Goal: Task Accomplishment & Management: Complete application form

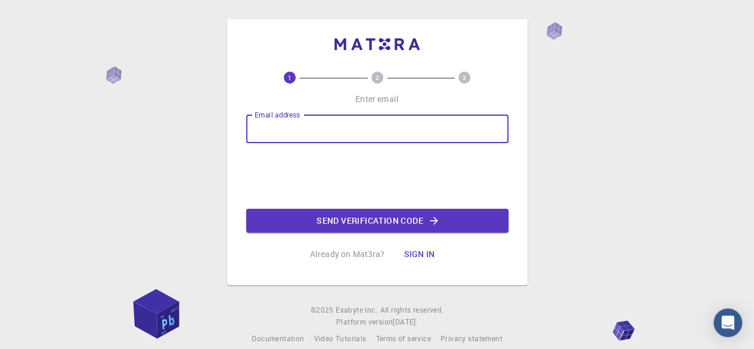
click at [306, 128] on div "Email address Email address" at bounding box center [377, 128] width 262 height 29
type input "f"
type input "mhdfaisalainlubis2196@mail.ugm.ac.id"
click at [414, 221] on button "Send verification code" at bounding box center [377, 221] width 262 height 24
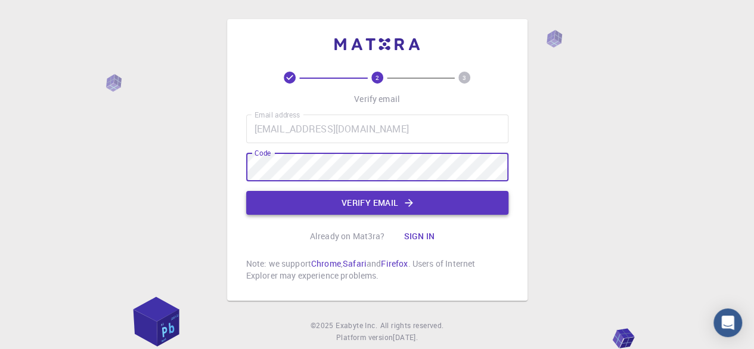
click at [338, 206] on button "Verify email" at bounding box center [377, 203] width 262 height 24
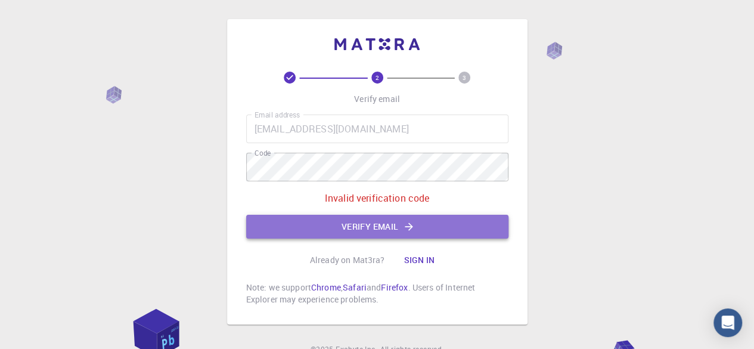
click at [387, 223] on button "Verify email" at bounding box center [377, 227] width 262 height 24
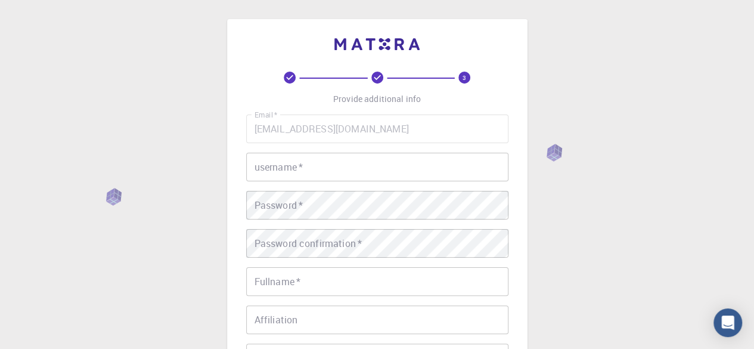
scroll to position [119, 0]
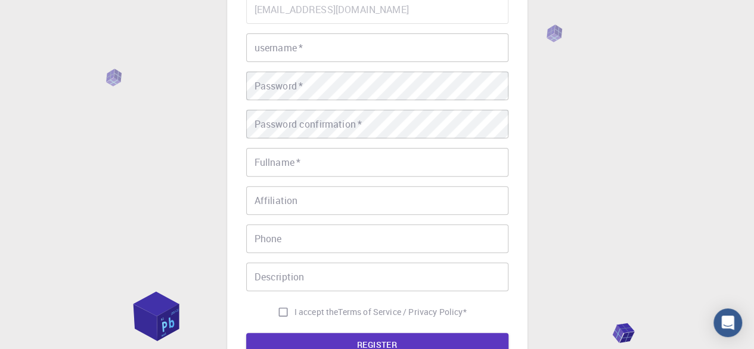
click at [281, 161] on input "Fullname   *" at bounding box center [377, 162] width 262 height 29
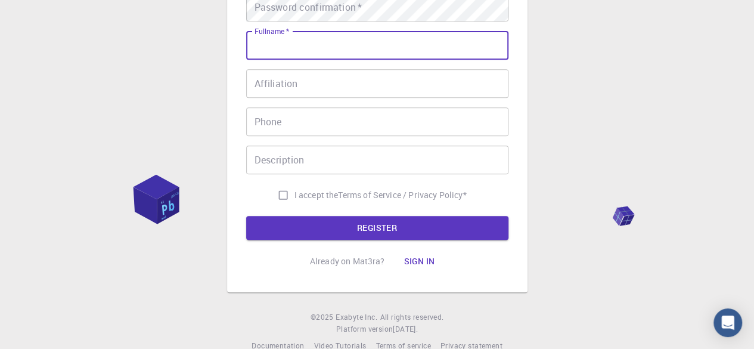
scroll to position [238, 0]
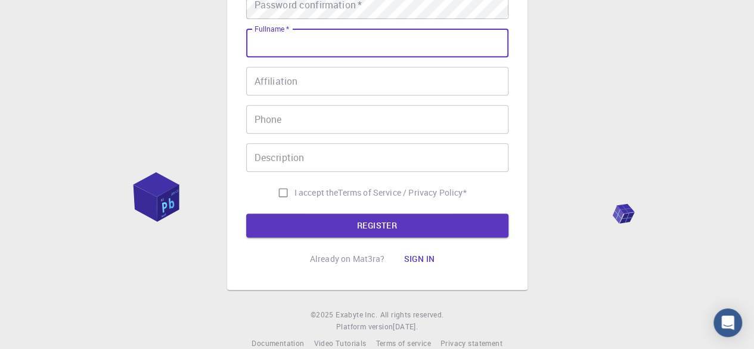
click at [284, 194] on input "I accept the Terms of Service / Privacy Policy *" at bounding box center [283, 192] width 23 height 23
checkbox input "true"
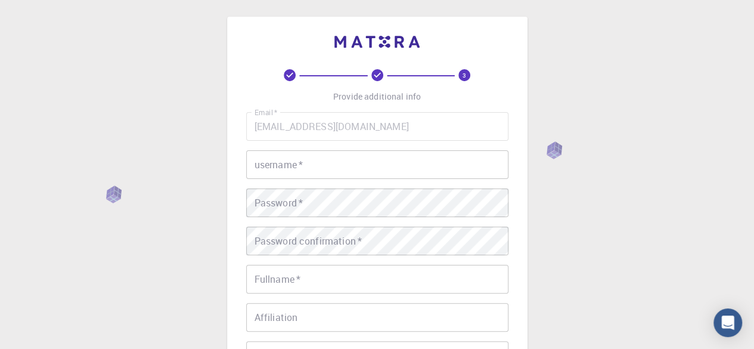
scroll to position [0, 0]
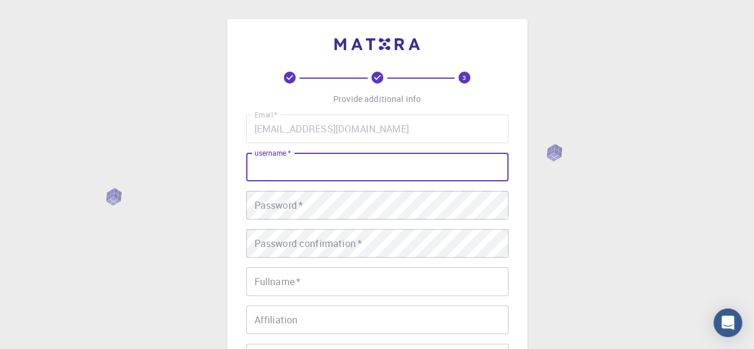
click at [297, 172] on input "username   *" at bounding box center [377, 167] width 262 height 29
type input "faisal21"
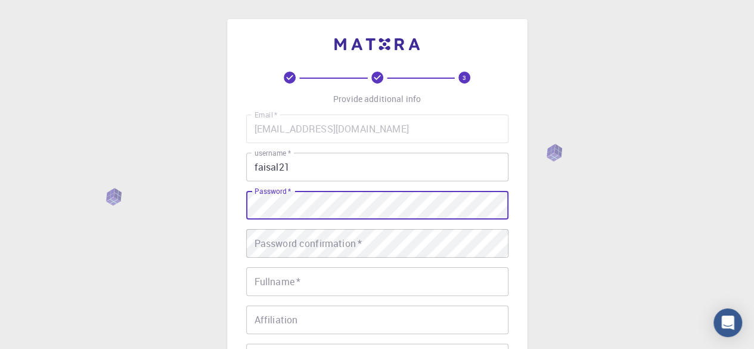
click at [267, 195] on div "Password   * Password   *" at bounding box center [377, 205] width 262 height 29
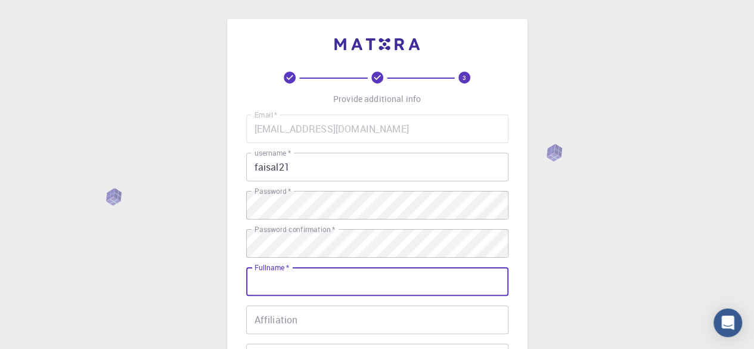
scroll to position [119, 0]
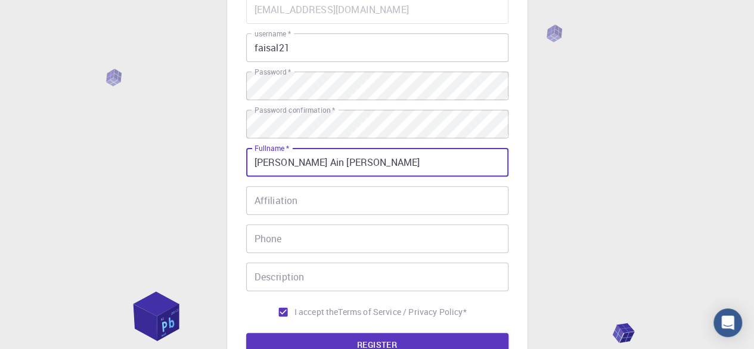
type input "[PERSON_NAME] Ain [PERSON_NAME]"
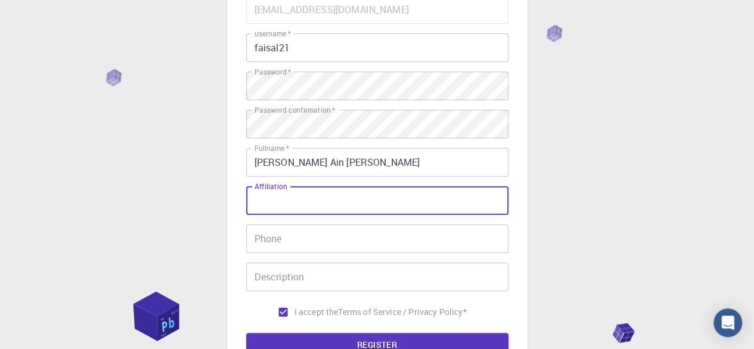
click at [288, 201] on input "Affiliation" at bounding box center [377, 200] width 262 height 29
type input "U"
type input "Gadjah Mada University"
click at [275, 236] on div "Phone Phone" at bounding box center [377, 238] width 262 height 29
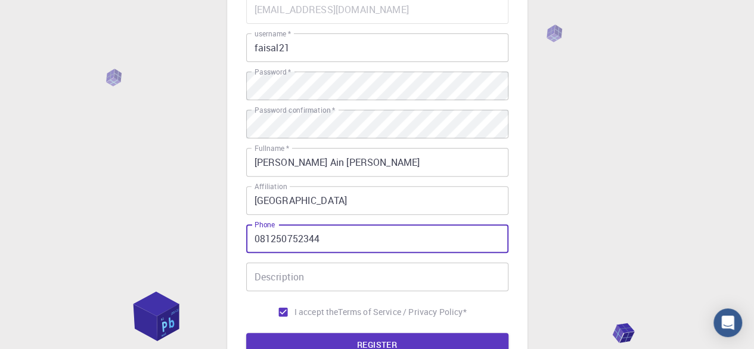
click at [313, 278] on input "Description" at bounding box center [377, 276] width 262 height 29
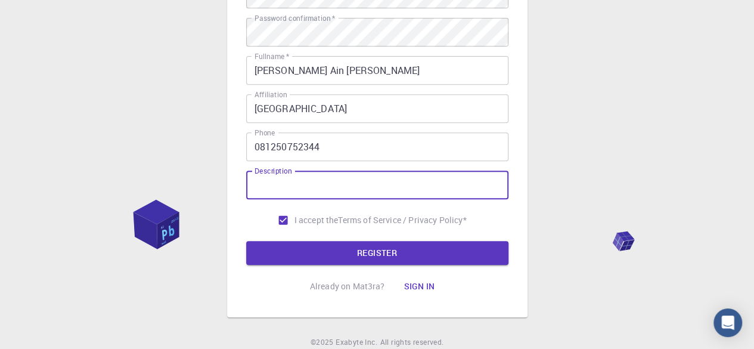
scroll to position [238, 0]
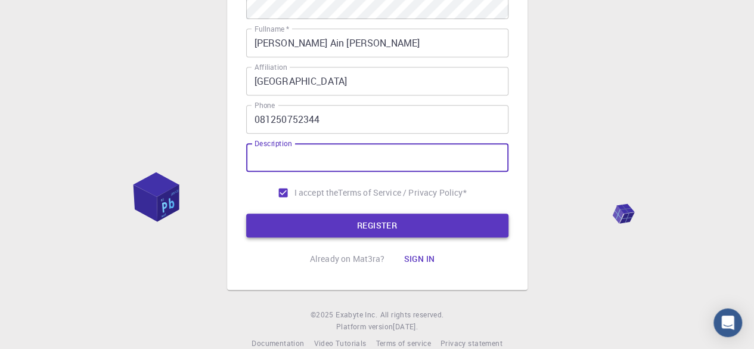
click at [345, 229] on button "REGISTER" at bounding box center [377, 225] width 262 height 24
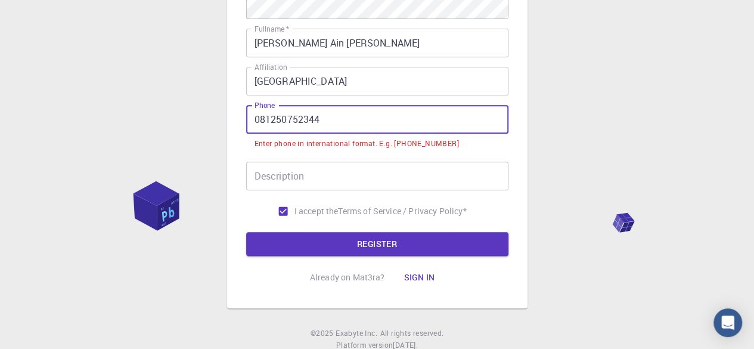
click at [260, 120] on input "081250752344" at bounding box center [377, 119] width 262 height 29
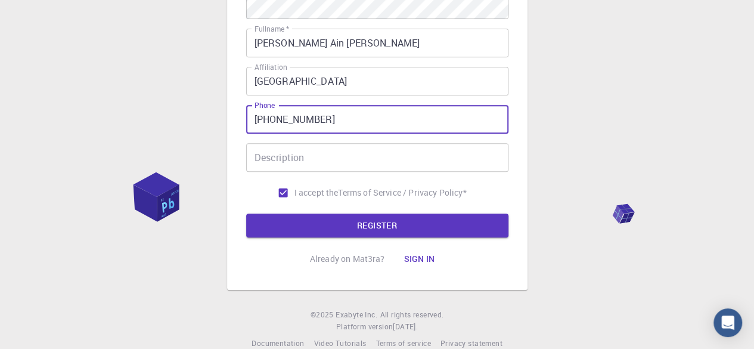
type input "+6281250752344"
click at [325, 151] on input "Description" at bounding box center [377, 157] width 262 height 29
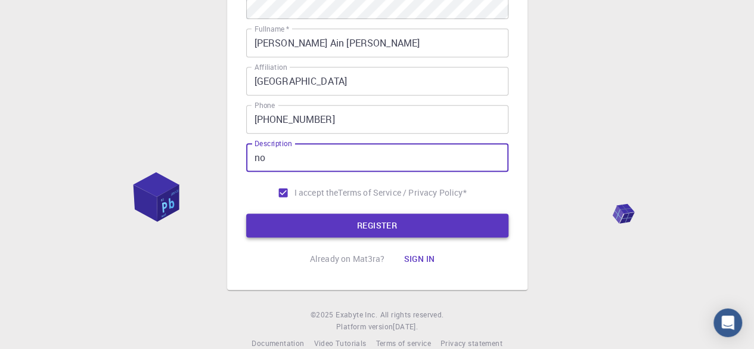
type input "no"
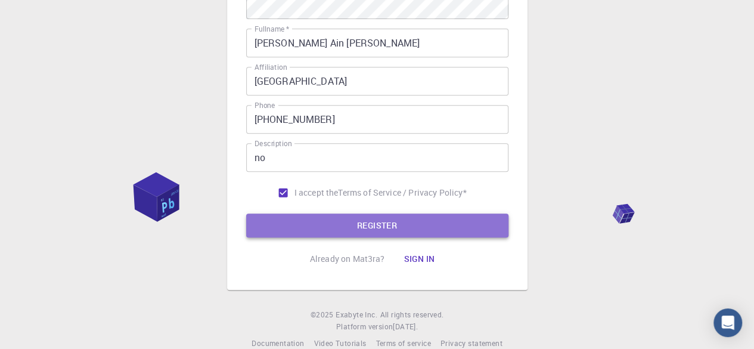
click at [331, 223] on button "REGISTER" at bounding box center [377, 225] width 262 height 24
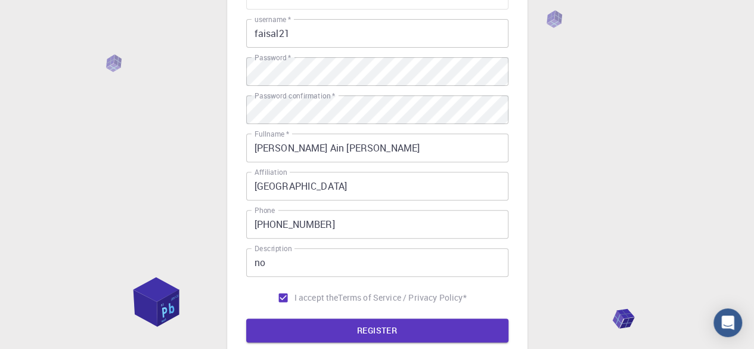
scroll to position [20, 0]
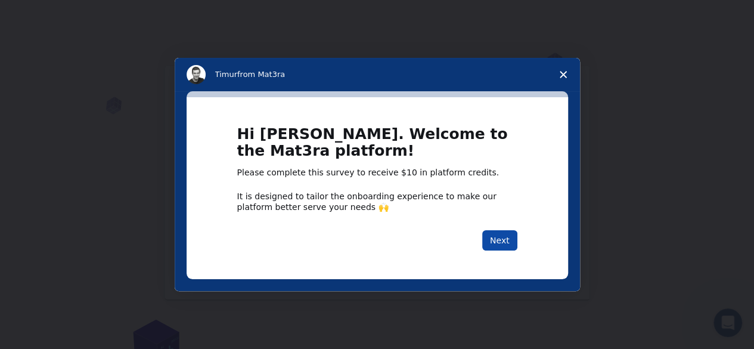
click at [497, 235] on button "Next" at bounding box center [499, 240] width 35 height 20
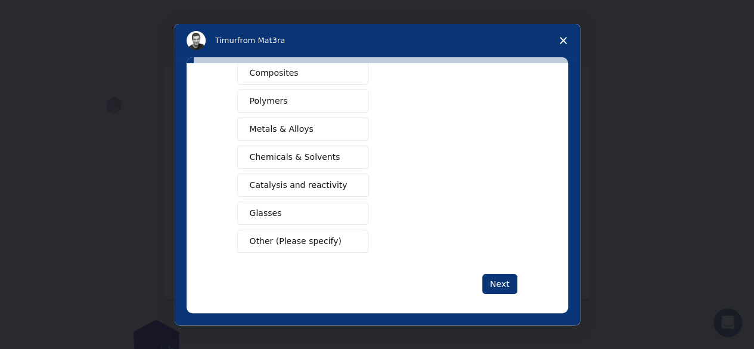
scroll to position [222, 0]
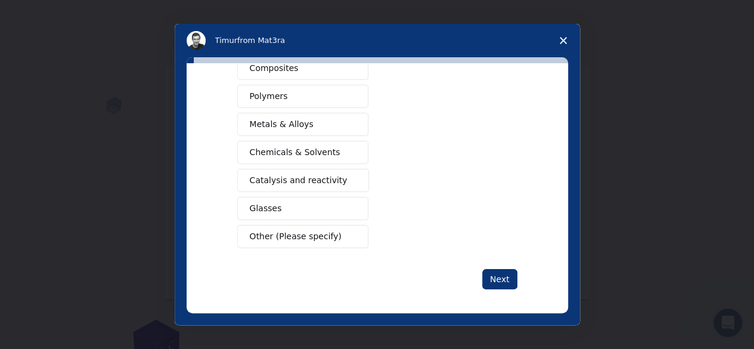
click at [311, 232] on span "Other (Please specify)" at bounding box center [296, 236] width 92 height 13
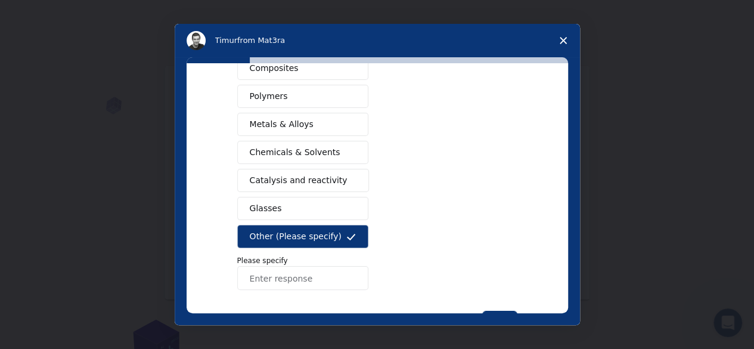
click at [297, 268] on input "Enter response" at bounding box center [302, 278] width 131 height 24
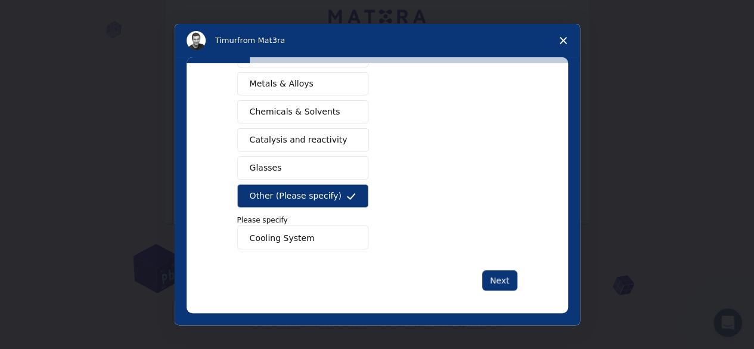
scroll to position [263, 0]
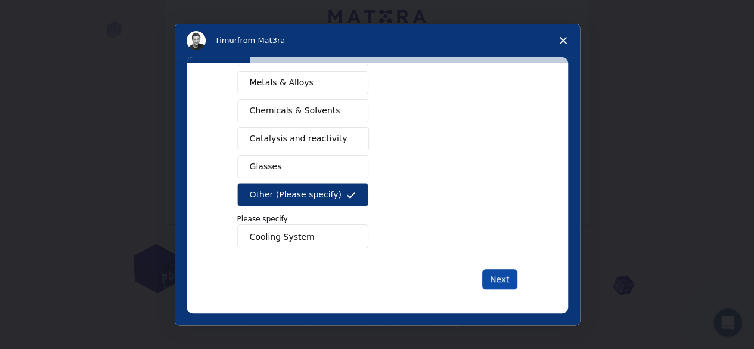
type input "Cooling System"
click at [501, 271] on button "Next" at bounding box center [499, 279] width 35 height 20
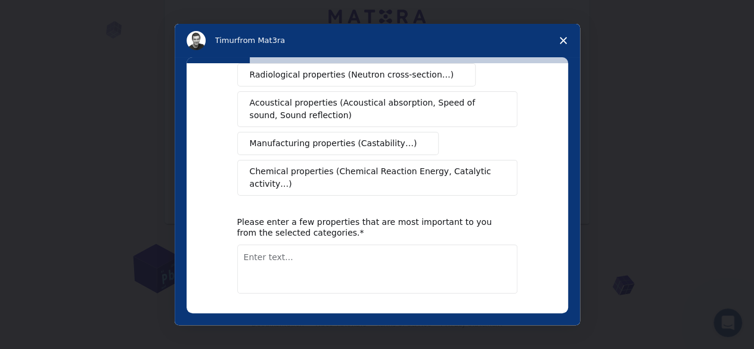
scroll to position [0, 0]
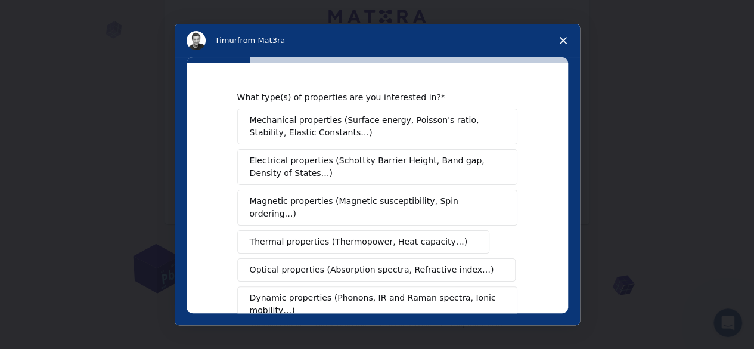
click at [241, 230] on button "Thermal properties (Thermopower, Heat capacity…)" at bounding box center [363, 241] width 253 height 23
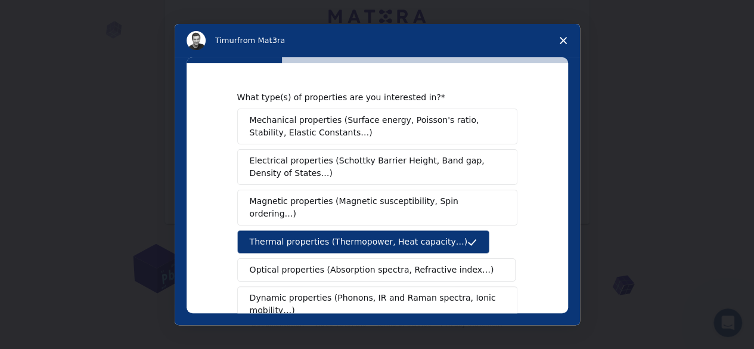
click at [272, 160] on span "Electrical properties (Schottky Barrier Height, Band gap, Density of States…)" at bounding box center [374, 166] width 248 height 25
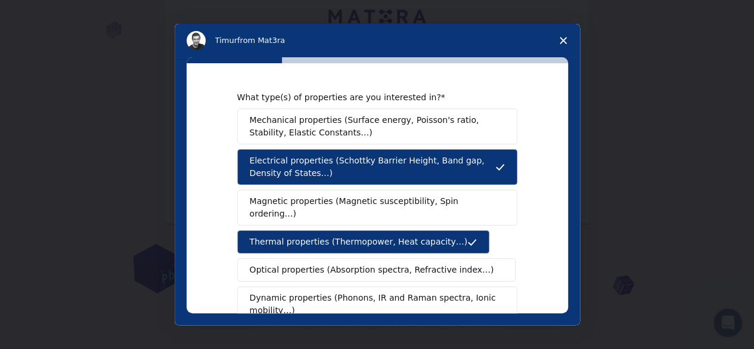
click at [280, 125] on span "Mechanical properties (Surface energy, Poisson's ratio, Stability, Elastic Cons…" at bounding box center [374, 126] width 248 height 25
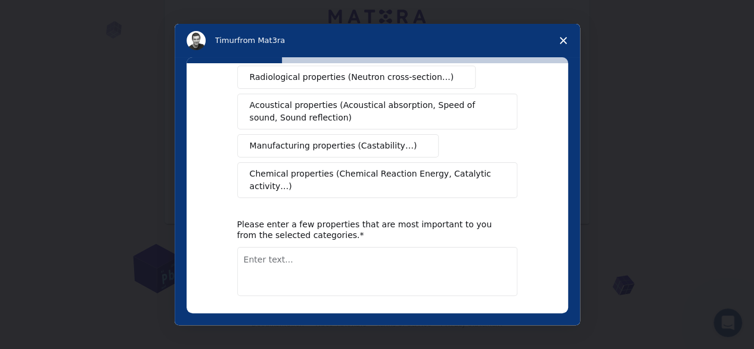
scroll to position [284, 0]
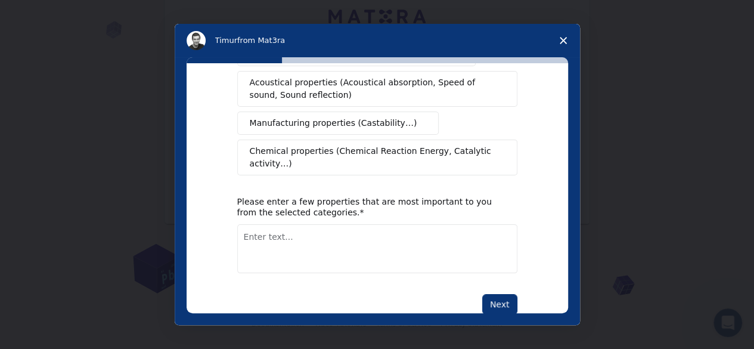
click at [350, 117] on span "Manufacturing properties (Castability…)" at bounding box center [333, 123] width 167 height 13
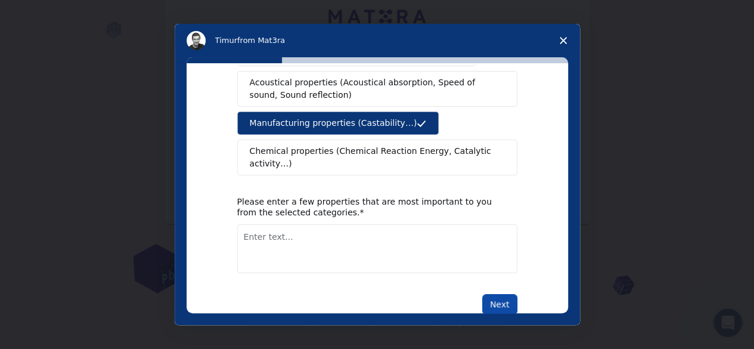
click at [495, 294] on button "Next" at bounding box center [499, 304] width 35 height 20
click at [359, 233] on textarea "Enter text..." at bounding box center [377, 248] width 280 height 49
type textarea "R"
type textarea "District Energy/Cooling"
click at [506, 294] on button "Next" at bounding box center [499, 304] width 35 height 20
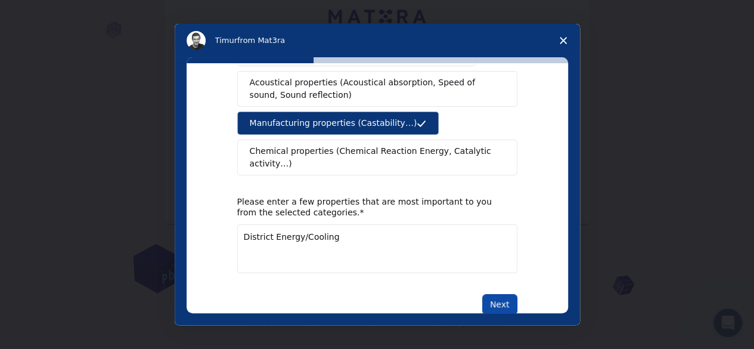
click at [501, 294] on button "Next" at bounding box center [499, 304] width 35 height 20
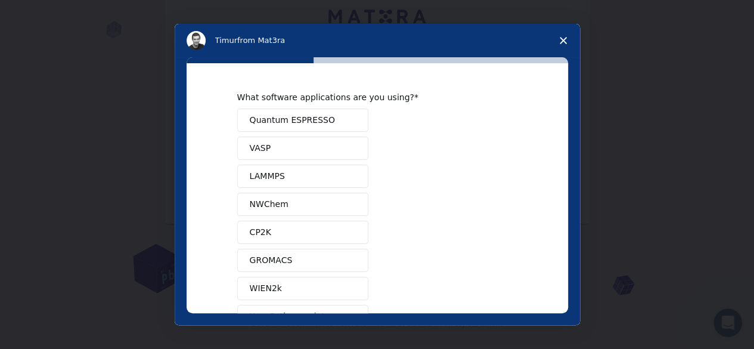
scroll to position [119, 0]
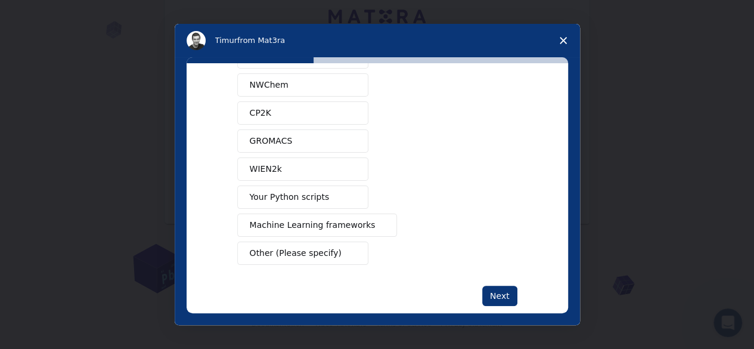
click at [363, 253] on button "Other (Please specify)" at bounding box center [302, 252] width 131 height 23
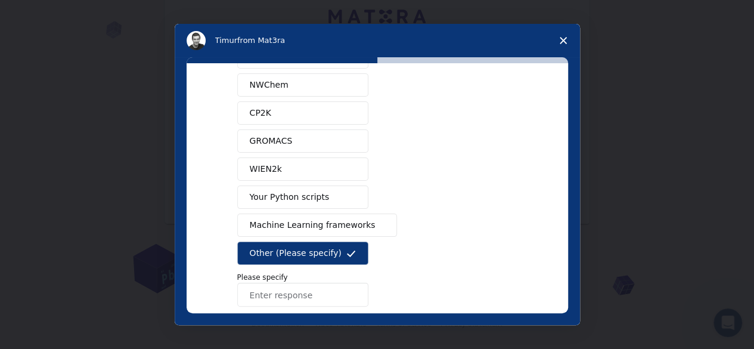
click at [304, 291] on input "Enter response" at bounding box center [302, 294] width 131 height 24
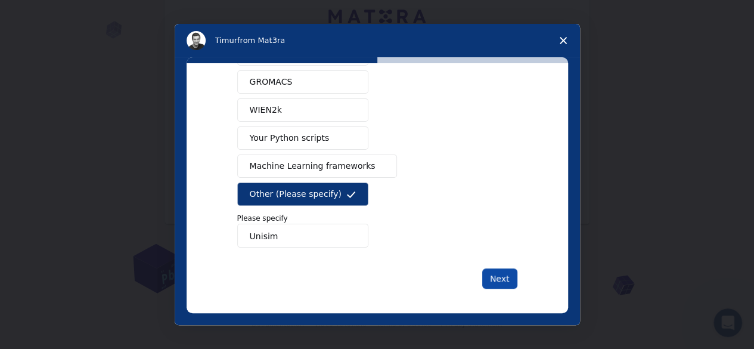
type input "Unisim"
click at [498, 271] on button "Next" at bounding box center [499, 278] width 35 height 20
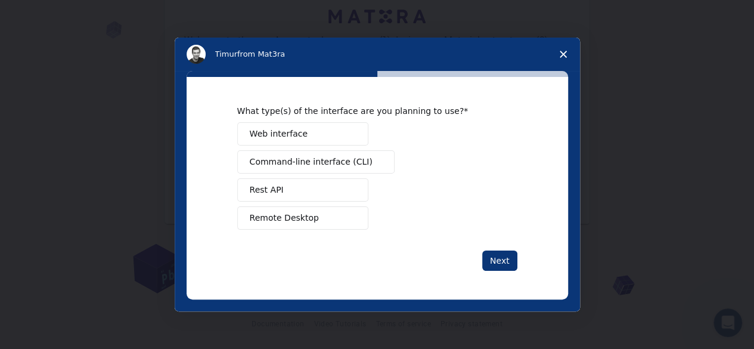
scroll to position [0, 0]
click at [498, 271] on div "What type(s) of the interface are you planning to use? Web interface Command-li…" at bounding box center [377, 188] width 381 height 222
click at [348, 142] on button "Web interface" at bounding box center [302, 133] width 131 height 23
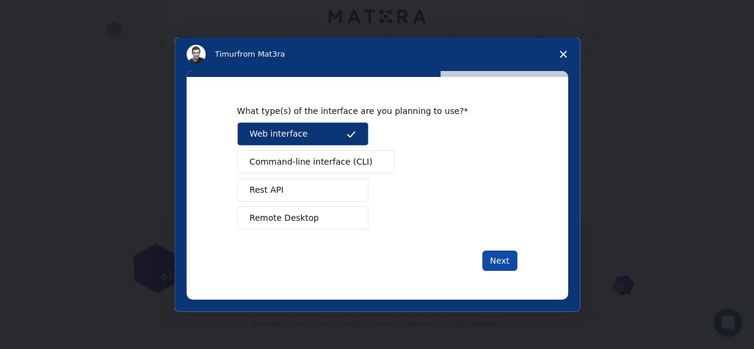
click at [502, 263] on button "Next" at bounding box center [499, 260] width 35 height 20
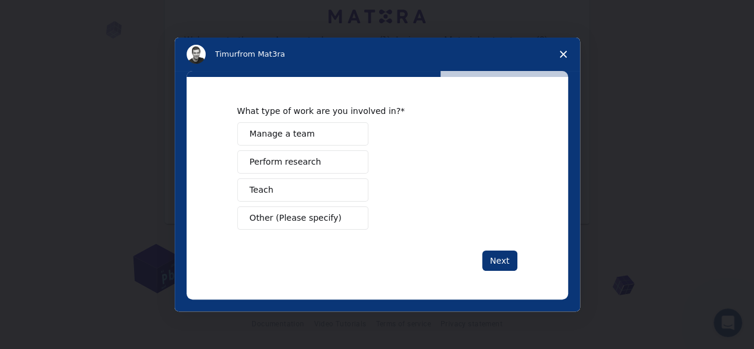
click at [307, 142] on button "Manage a team" at bounding box center [302, 133] width 131 height 23
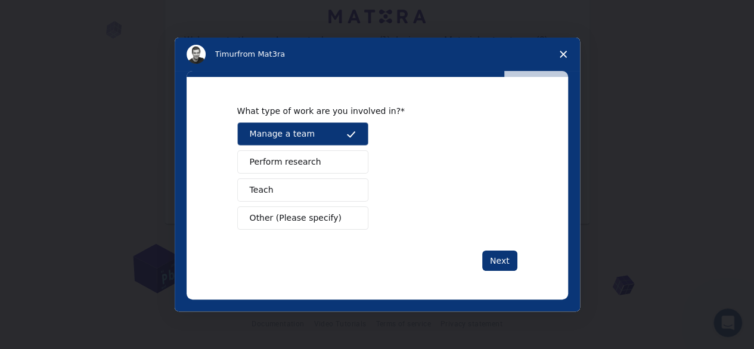
click at [288, 172] on button "Perform research" at bounding box center [302, 161] width 131 height 23
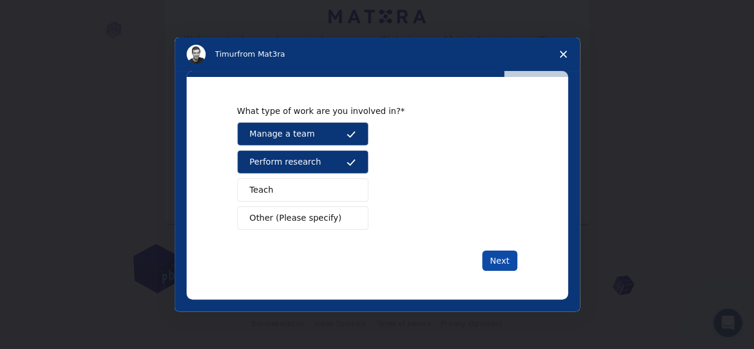
click at [502, 264] on button "Next" at bounding box center [499, 260] width 35 height 20
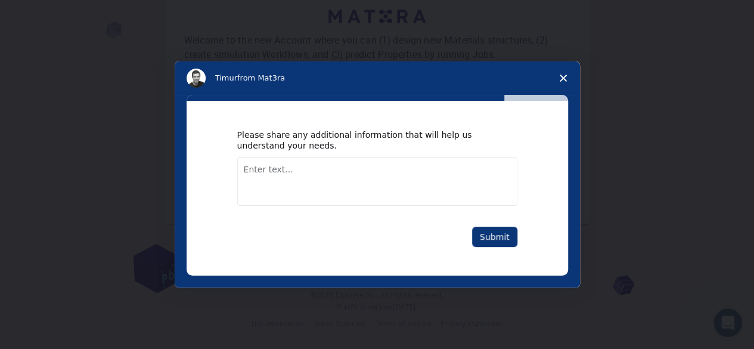
click at [356, 168] on textarea "Enter text..." at bounding box center [377, 181] width 280 height 49
type textarea "no"
click at [501, 238] on button "Submit" at bounding box center [494, 236] width 45 height 20
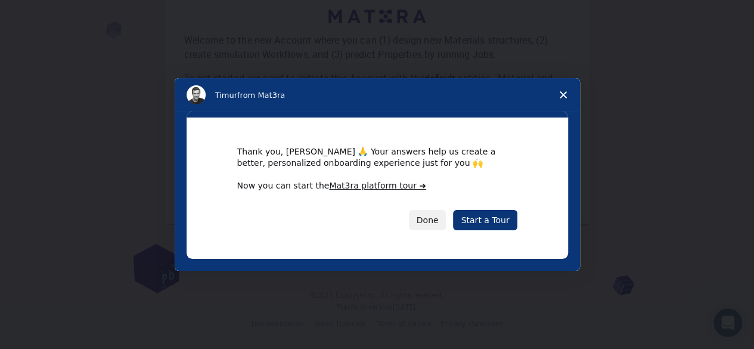
drag, startPoint x: 485, startPoint y: 221, endPoint x: 479, endPoint y: 208, distance: 14.4
click at [485, 221] on link "Start a Tour" at bounding box center [485, 220] width 64 height 20
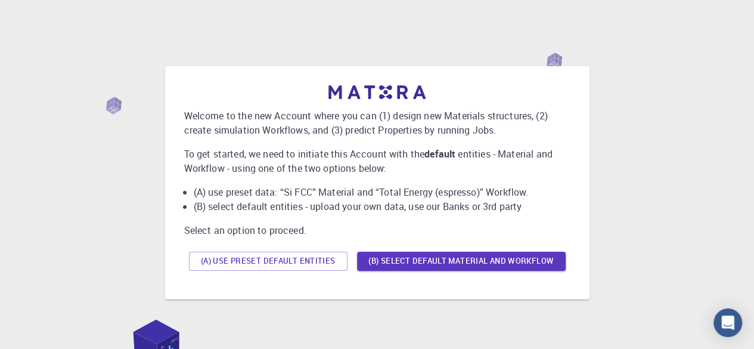
scroll to position [76, 0]
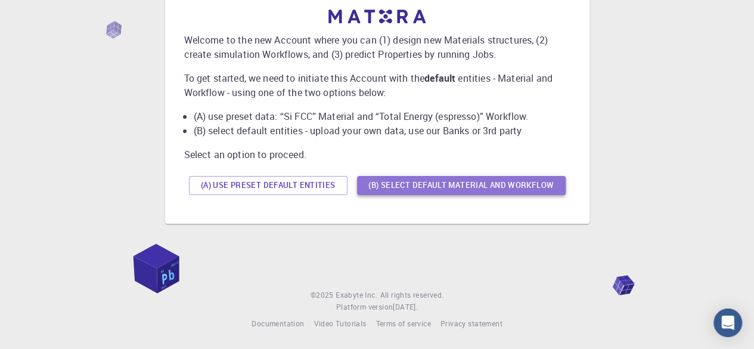
click at [405, 184] on button "(B) Select default material and workflow" at bounding box center [461, 185] width 209 height 19
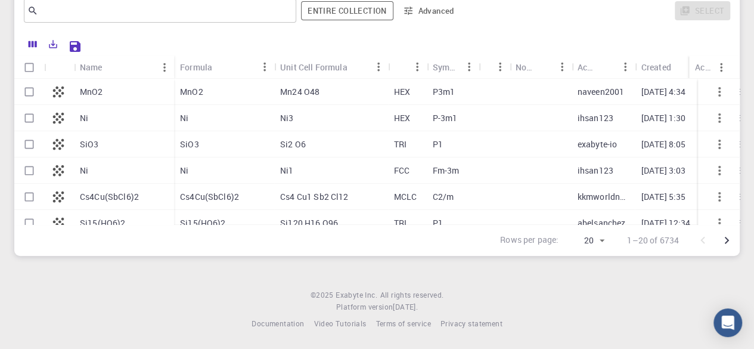
scroll to position [74, 0]
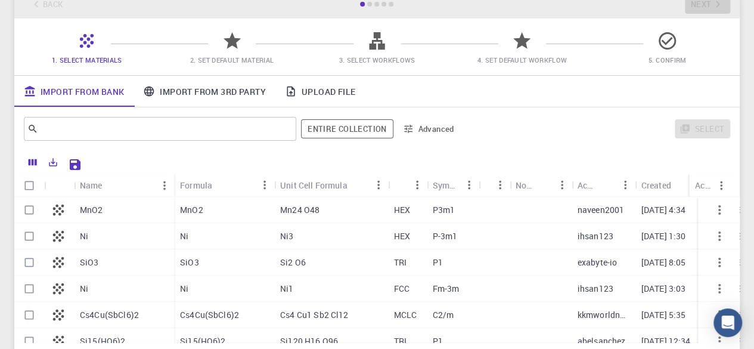
click at [375, 41] on icon at bounding box center [376, 40] width 15 height 17
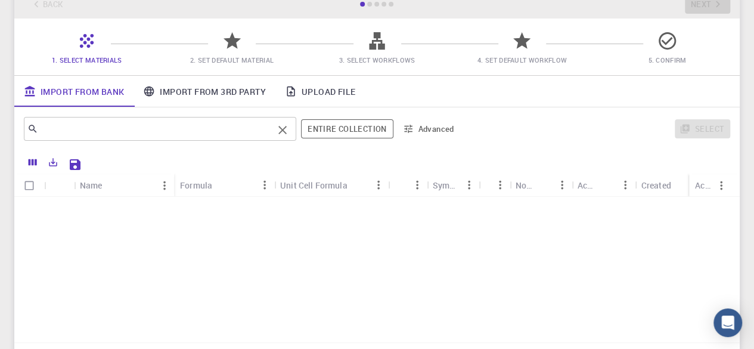
scroll to position [30, 0]
